Goal: Navigation & Orientation: Understand site structure

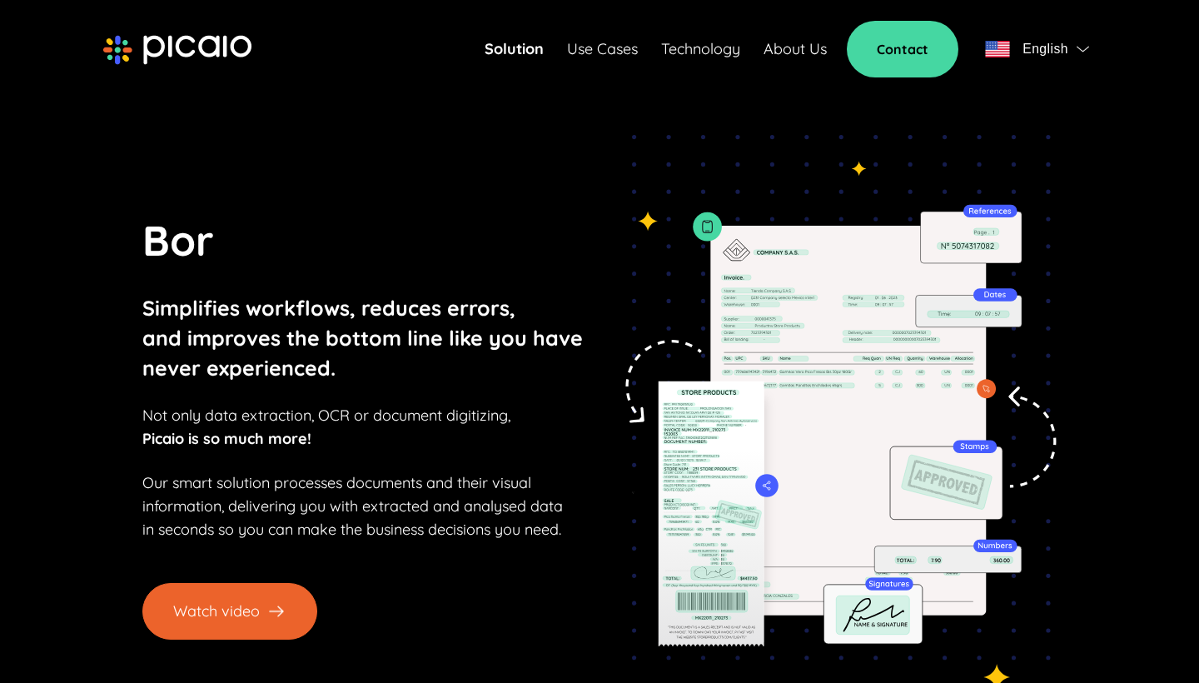
click at [212, 622] on button "Watch video" at bounding box center [229, 611] width 175 height 57
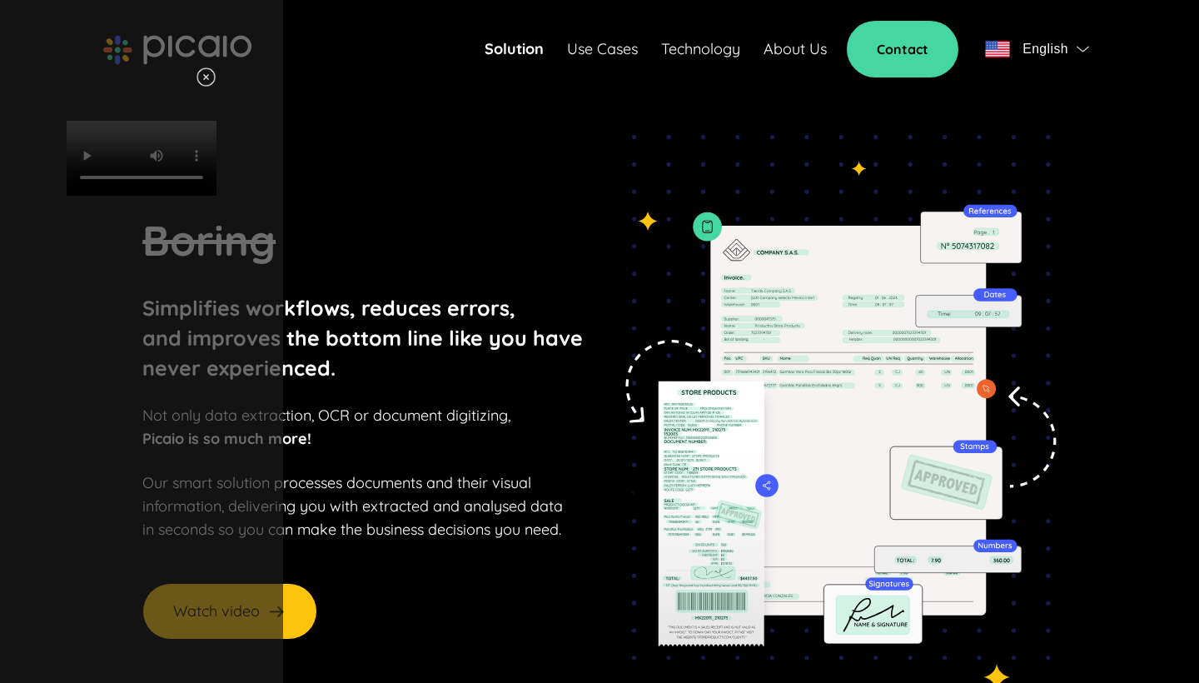
click at [216, 196] on video "Your browser does not support HTML video." at bounding box center [142, 158] width 150 height 75
click at [216, 76] on img at bounding box center [206, 77] width 21 height 21
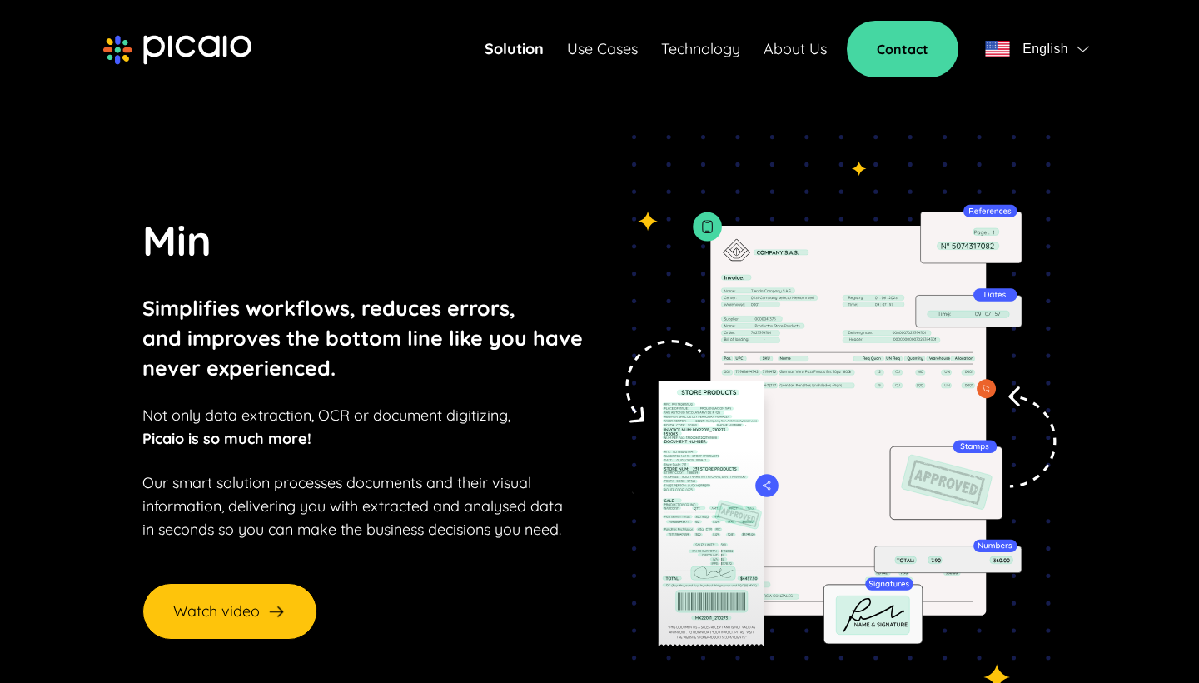
click at [815, 49] on link "About Us" at bounding box center [794, 48] width 63 height 23
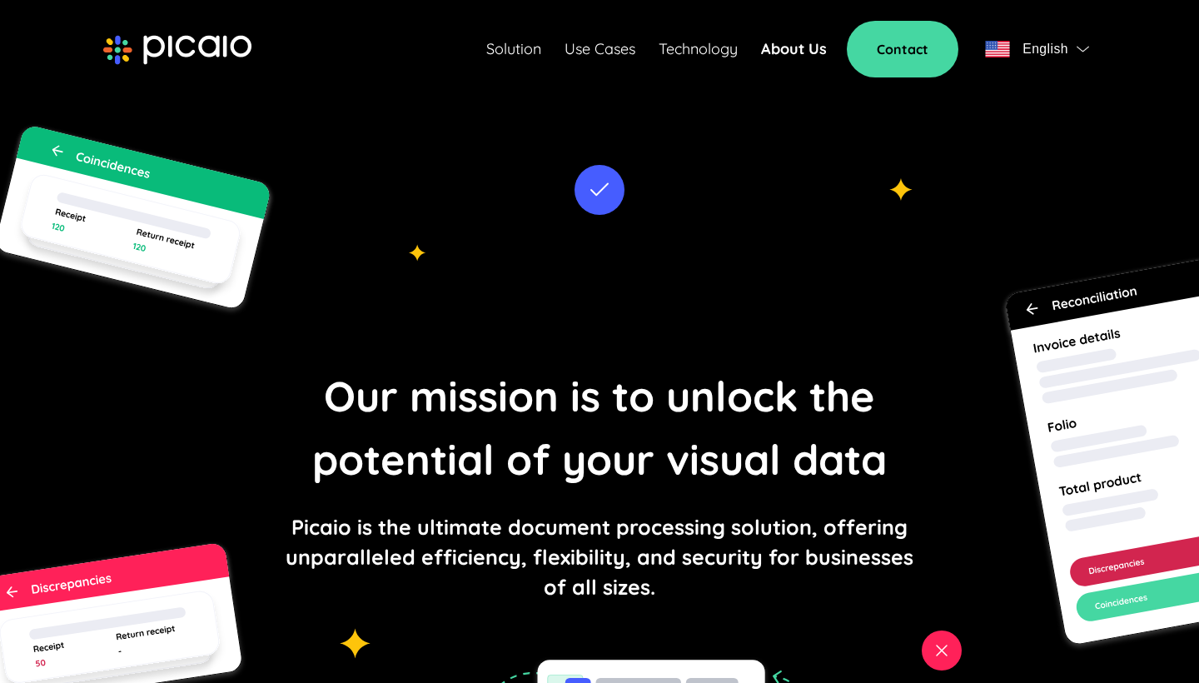
click at [737, 48] on link "Technology" at bounding box center [697, 48] width 79 height 23
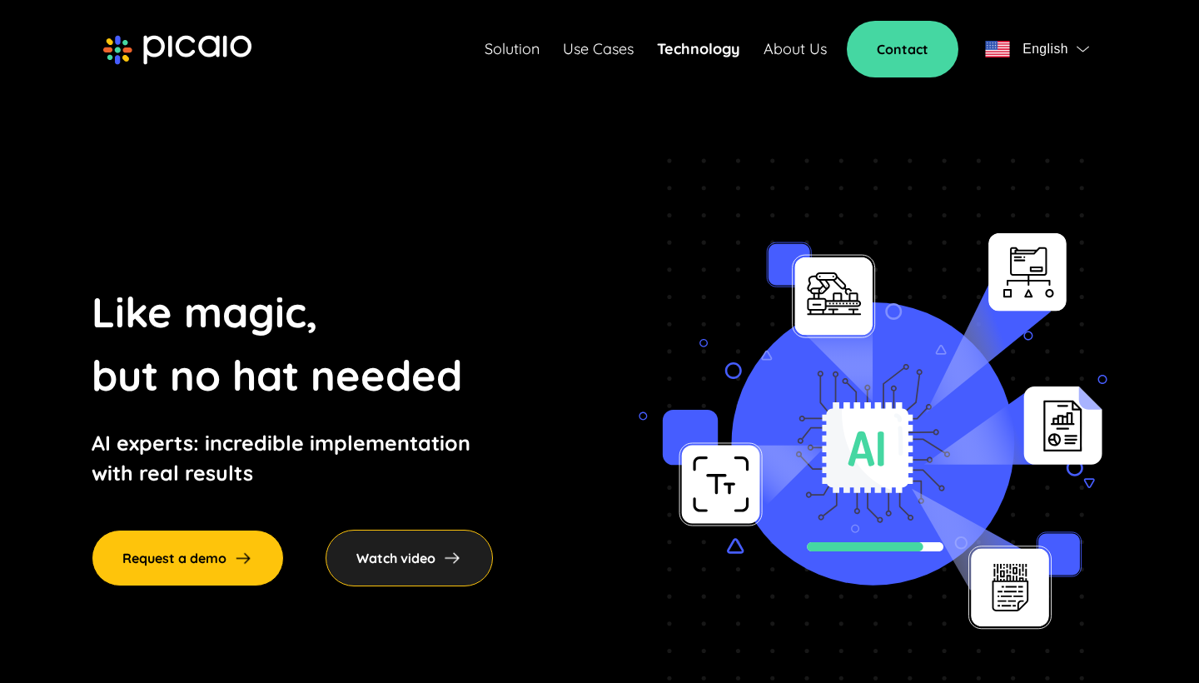
click at [801, 47] on link "About Us" at bounding box center [794, 48] width 63 height 23
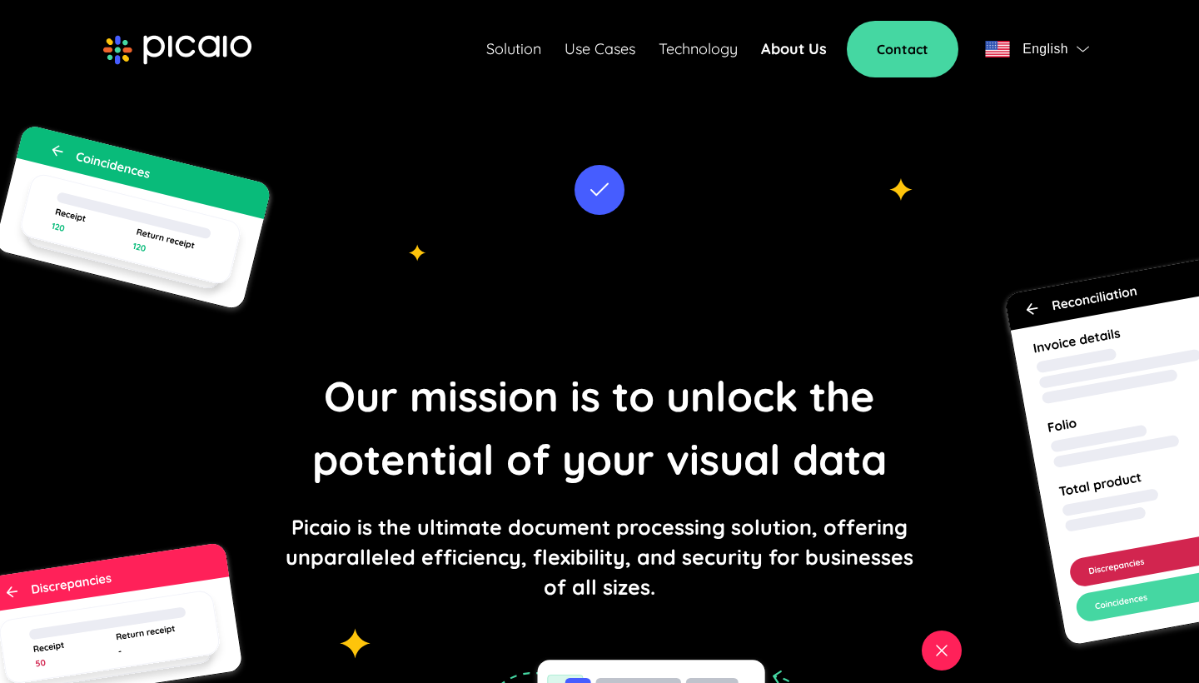
click at [681, 47] on link "Technology" at bounding box center [697, 48] width 79 height 23
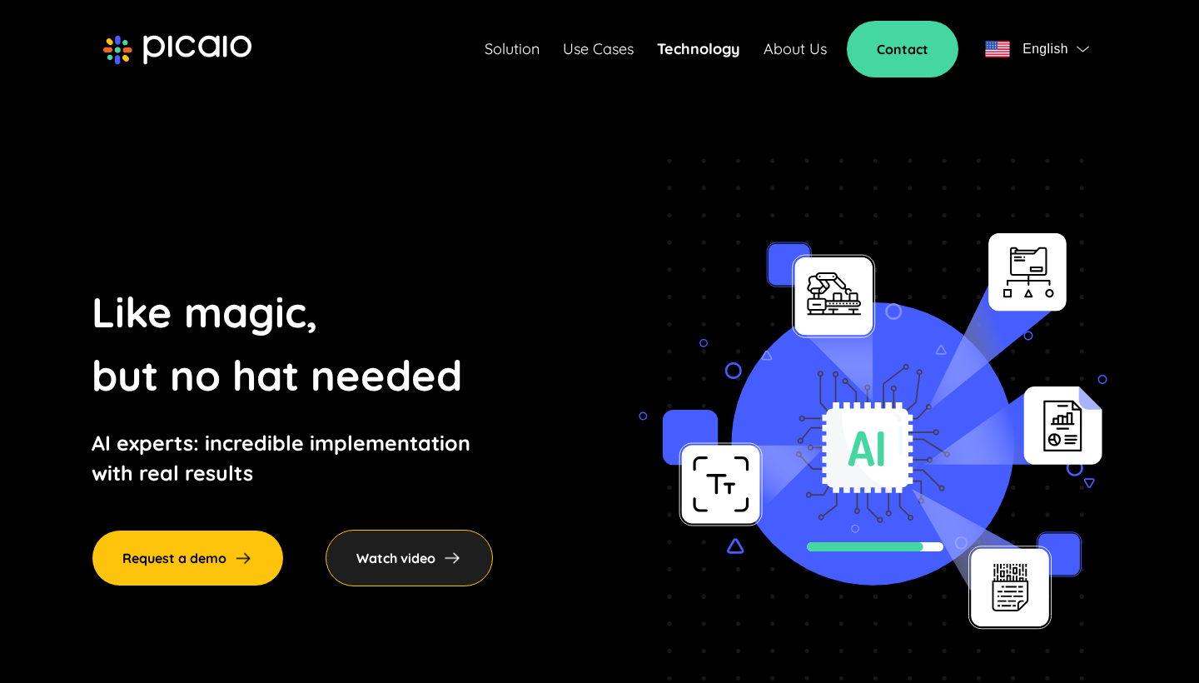
click at [606, 35] on div "Solution Use Cases Technology About Us Contact English" at bounding box center [790, 49] width 611 height 57
click at [511, 48] on link "Solution" at bounding box center [512, 48] width 55 height 23
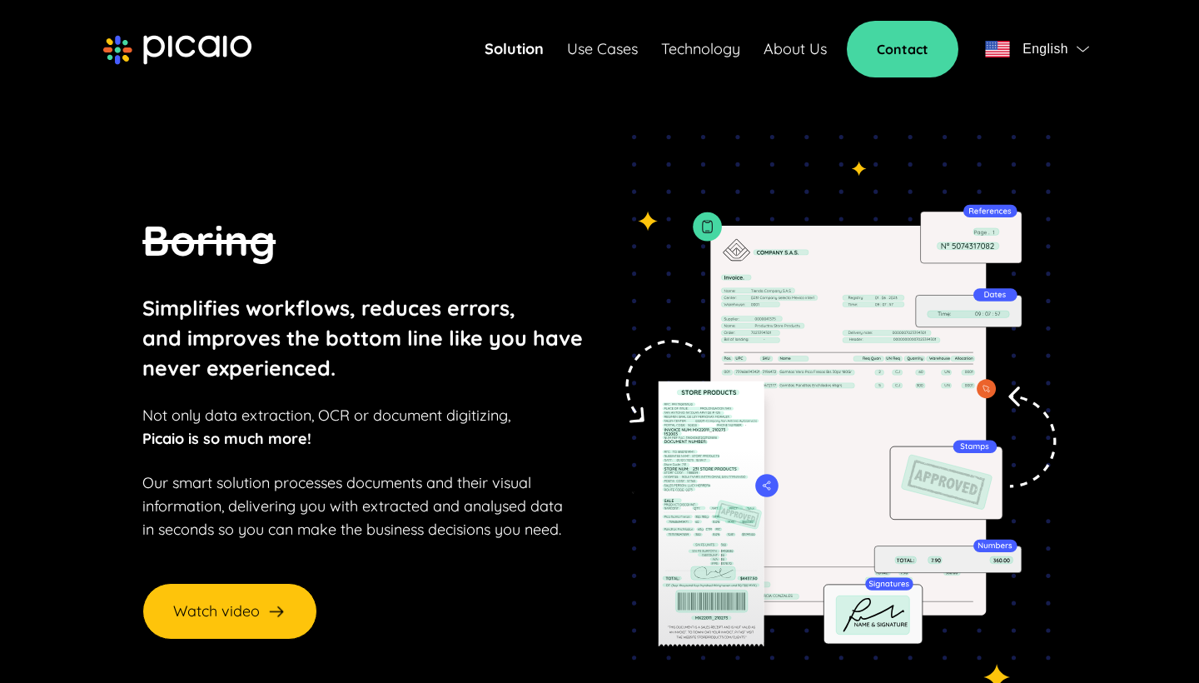
click at [589, 45] on link "Use Cases" at bounding box center [602, 48] width 71 height 23
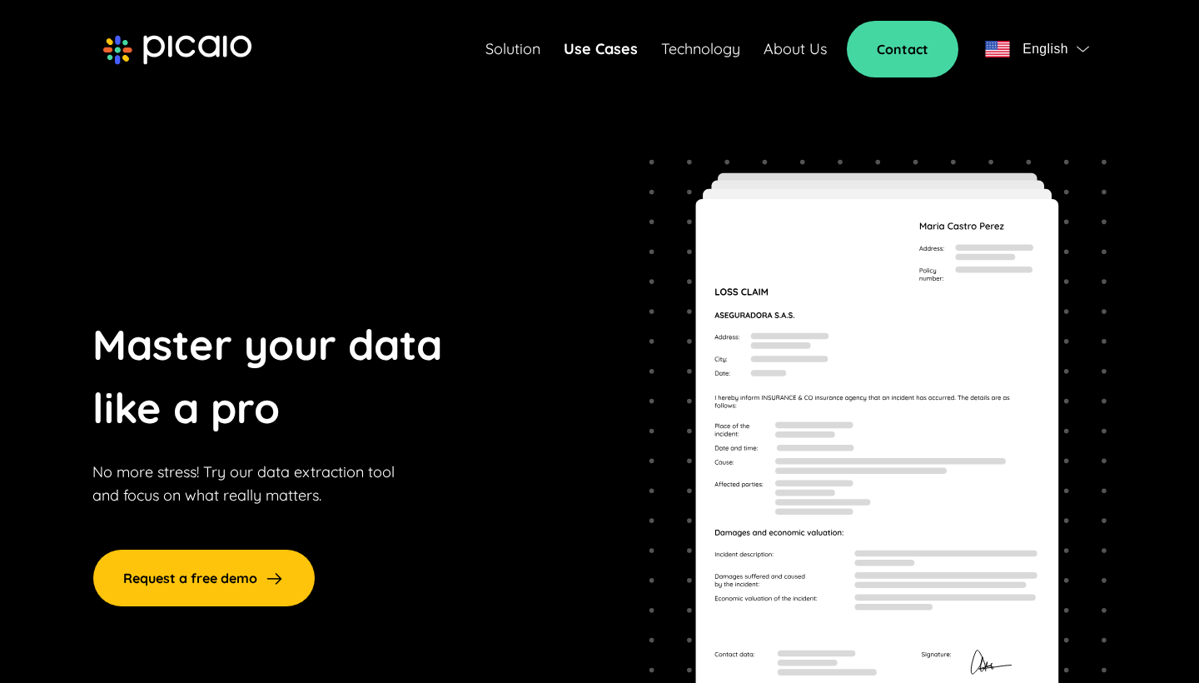
click at [802, 45] on link "About Us" at bounding box center [794, 48] width 63 height 23
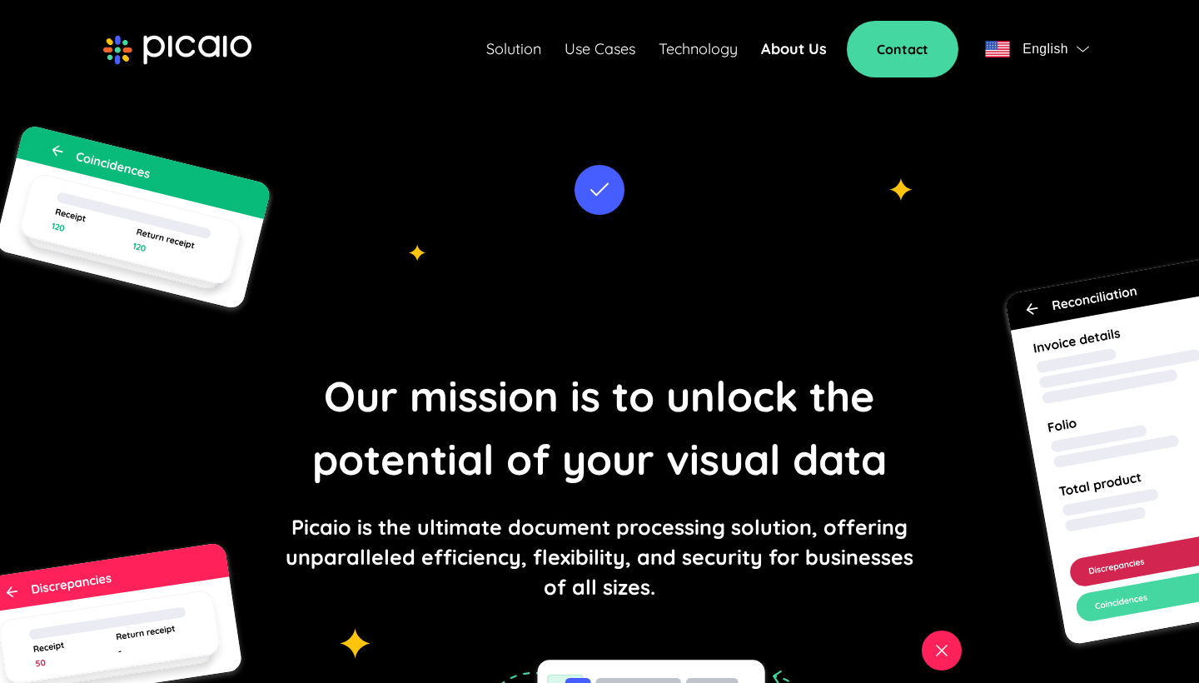
click at [1076, 47] on span "English" at bounding box center [1037, 48] width 104 height 23
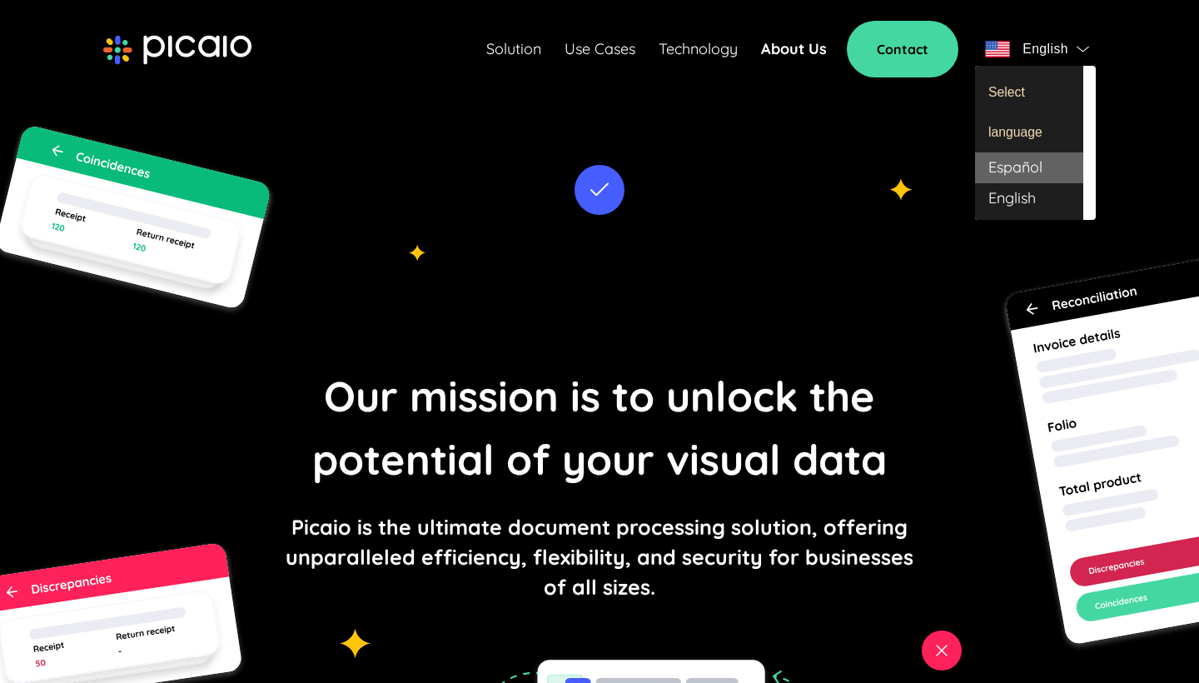
click at [1014, 167] on div "Español" at bounding box center [1029, 167] width 108 height 31
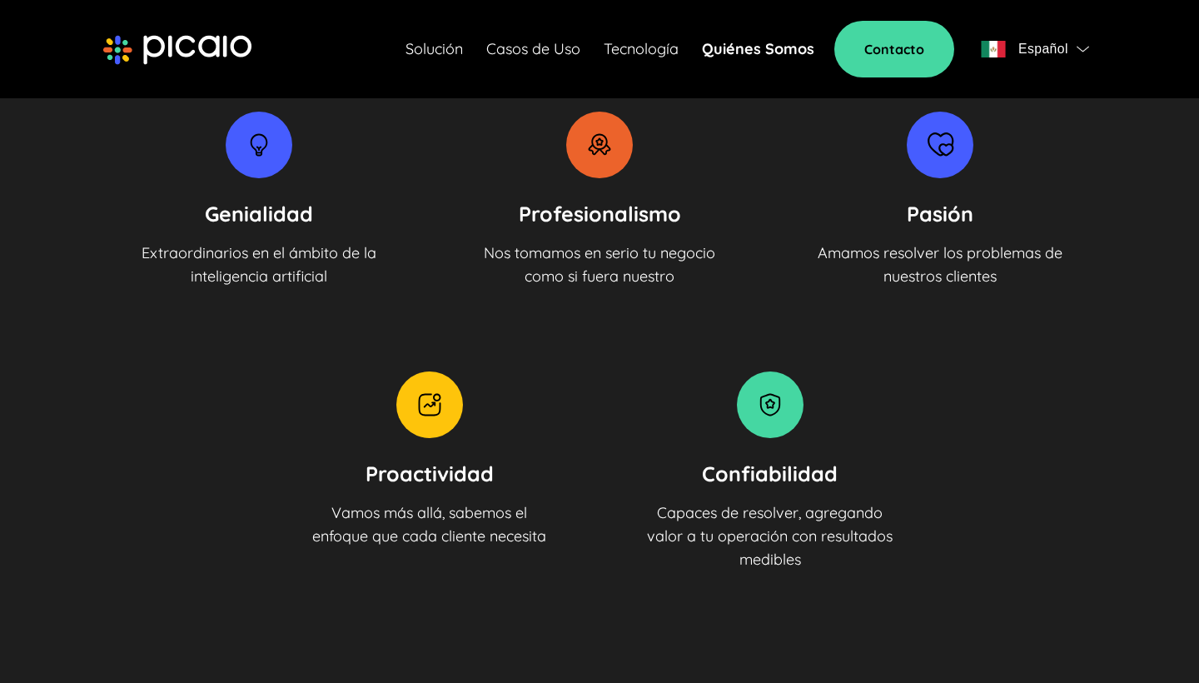
scroll to position [1772, 0]
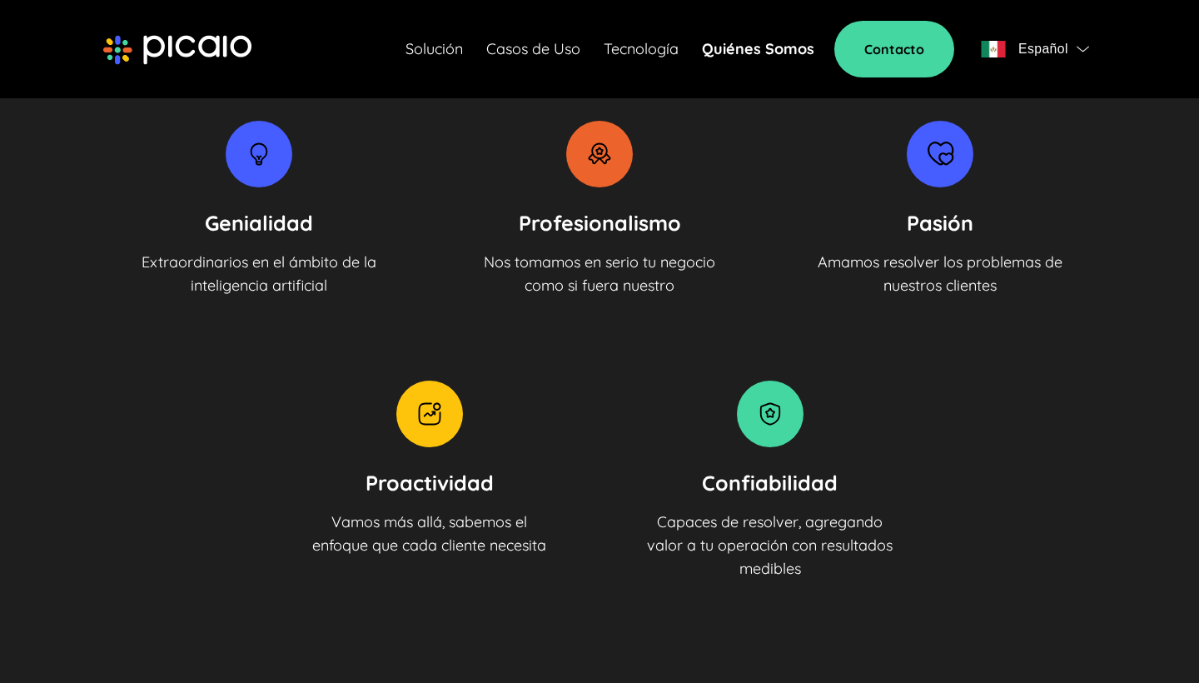
click at [585, 162] on img at bounding box center [599, 154] width 67 height 67
click at [599, 163] on img at bounding box center [599, 154] width 67 height 67
click at [259, 165] on img at bounding box center [259, 154] width 67 height 67
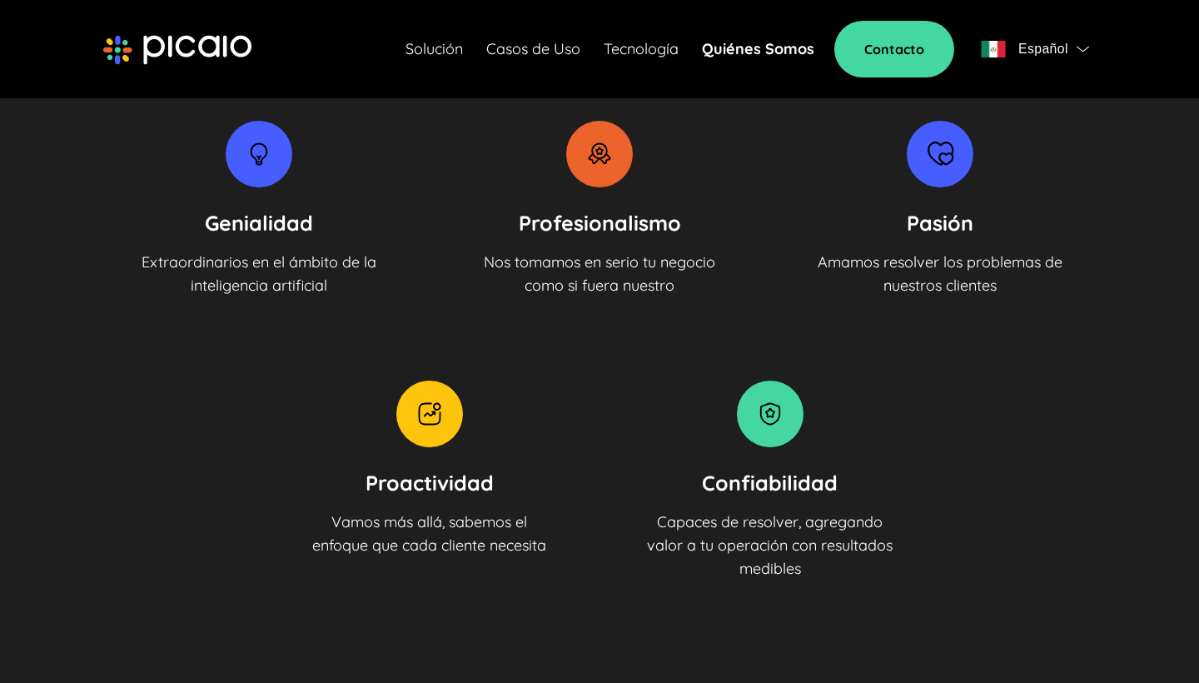
click at [611, 175] on img at bounding box center [599, 154] width 67 height 67
click at [942, 171] on img at bounding box center [940, 154] width 67 height 67
click at [774, 427] on img at bounding box center [770, 413] width 67 height 67
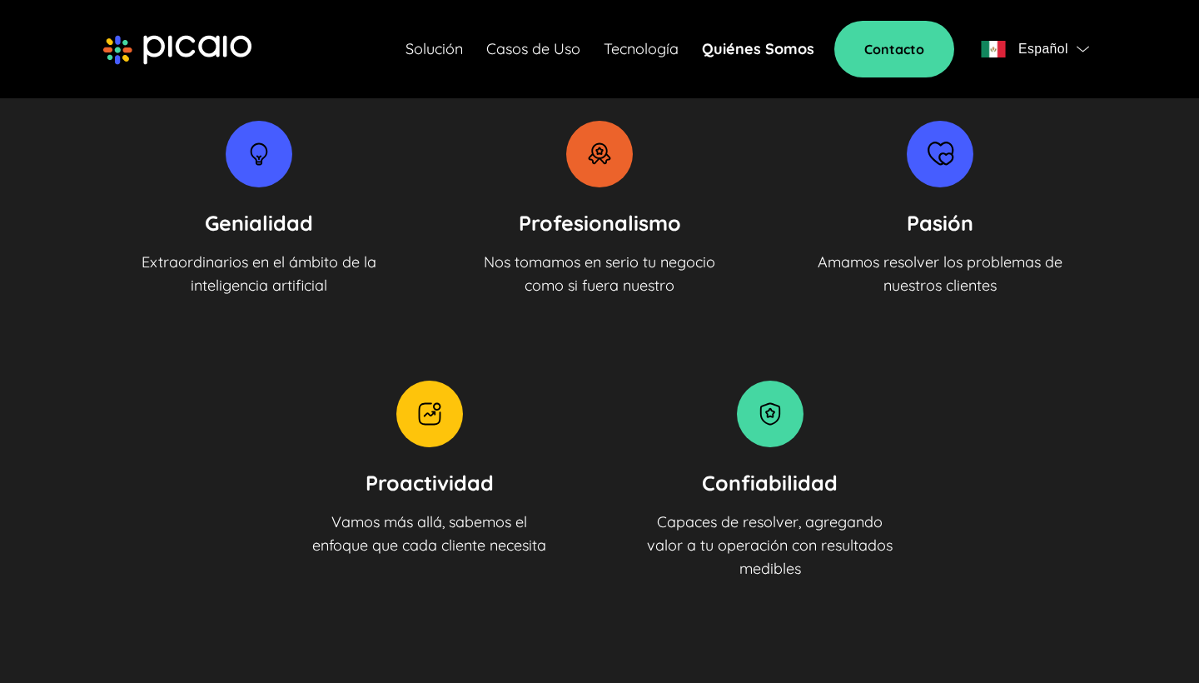
click at [774, 427] on img at bounding box center [770, 413] width 67 height 67
click at [409, 443] on img at bounding box center [429, 413] width 67 height 67
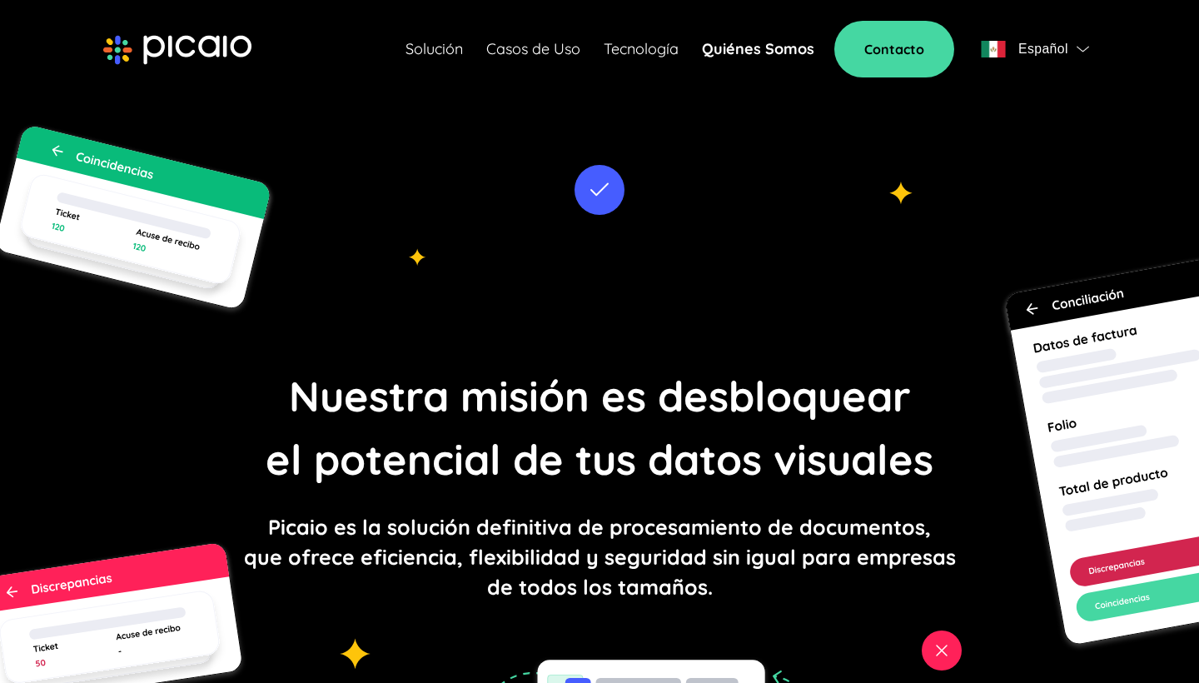
scroll to position [0, 0]
click at [748, 50] on link "Quiénes Somos" at bounding box center [758, 48] width 112 height 23
click at [743, 47] on link "Quiénes Somos" at bounding box center [758, 48] width 112 height 23
